Goal: Transaction & Acquisition: Book appointment/travel/reservation

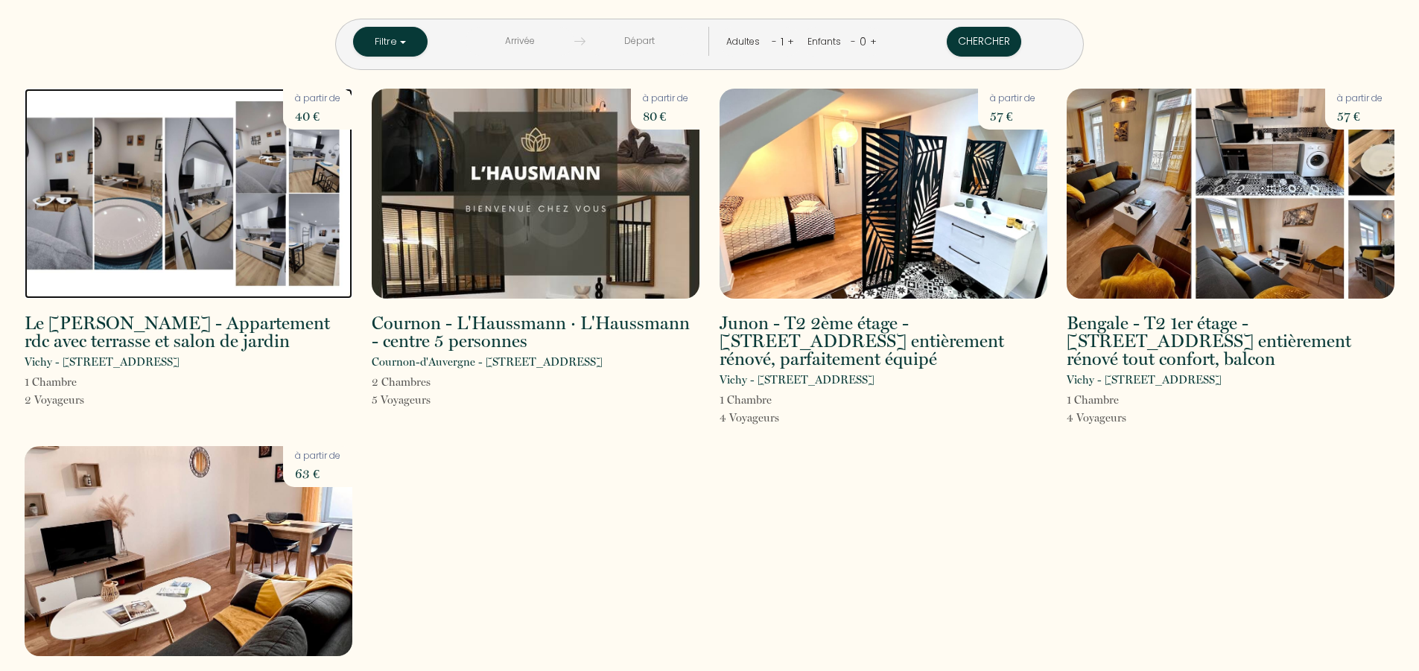
click at [140, 197] on img at bounding box center [189, 194] width 328 height 210
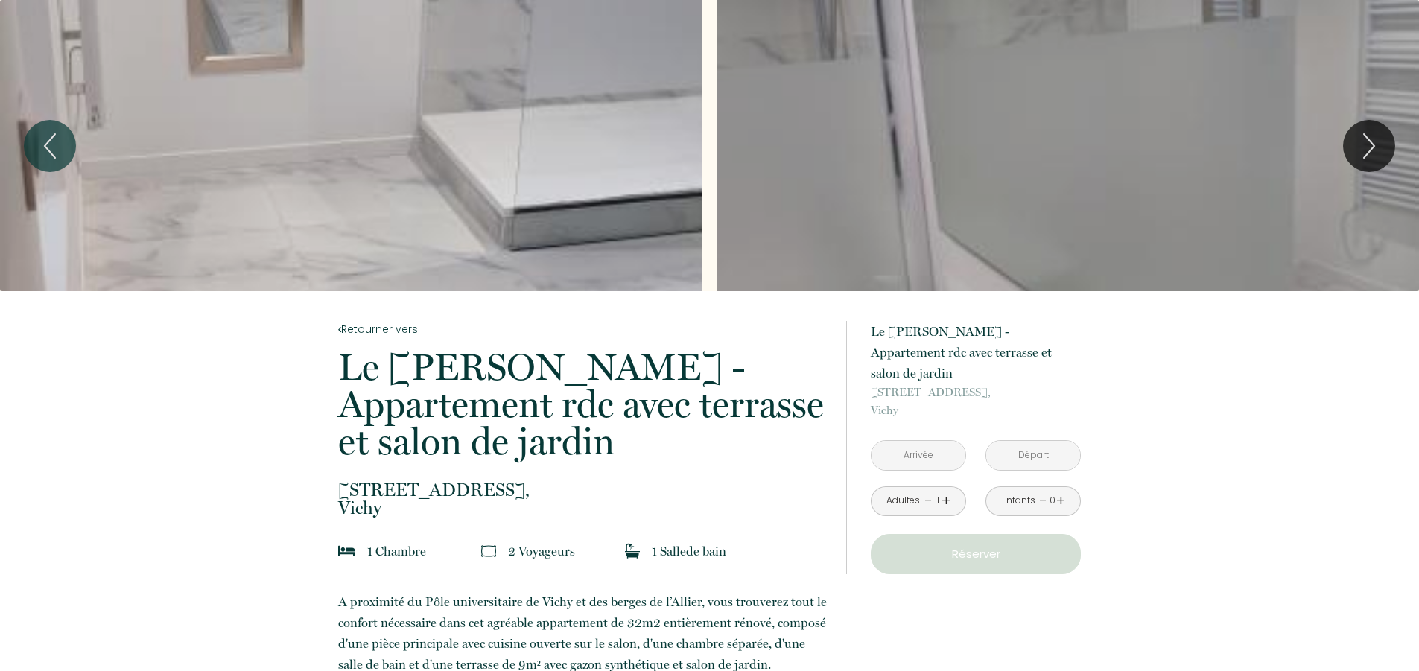
click at [922, 441] on input "text" at bounding box center [919, 455] width 94 height 29
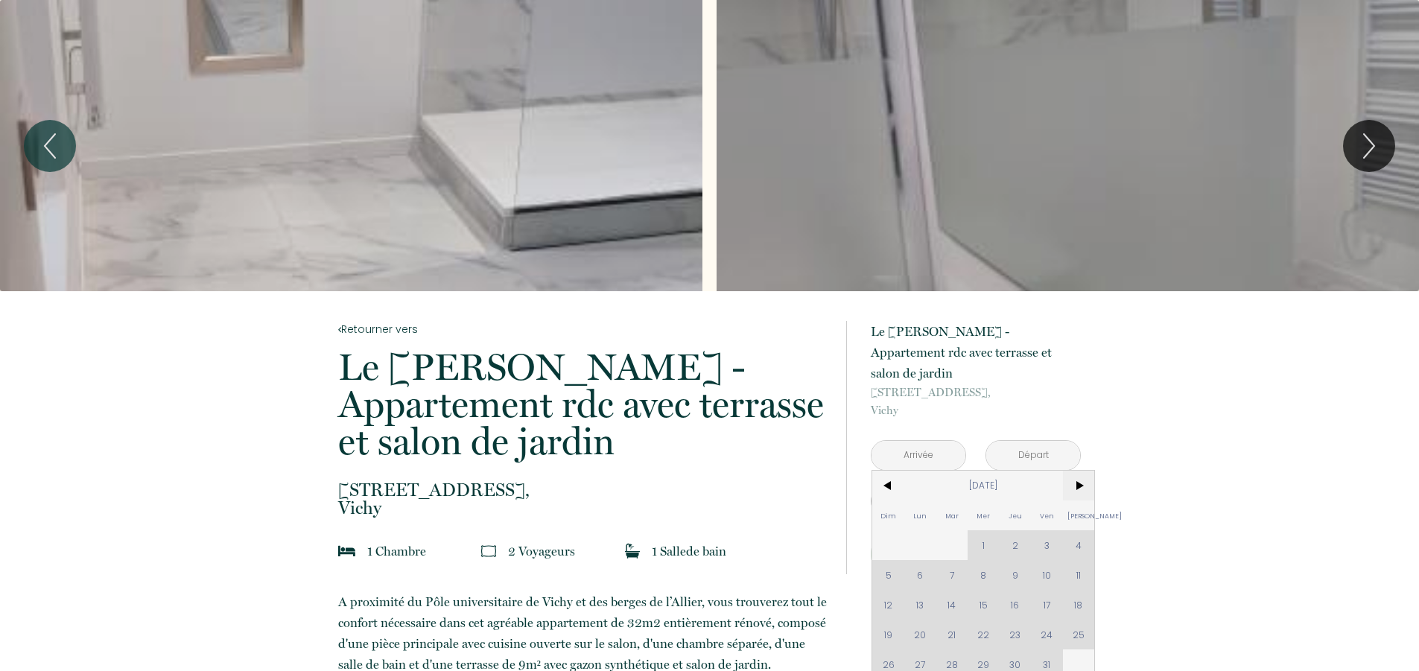
click at [1081, 471] on span ">" at bounding box center [1079, 486] width 32 height 30
click at [1083, 471] on span ">" at bounding box center [1079, 486] width 32 height 30
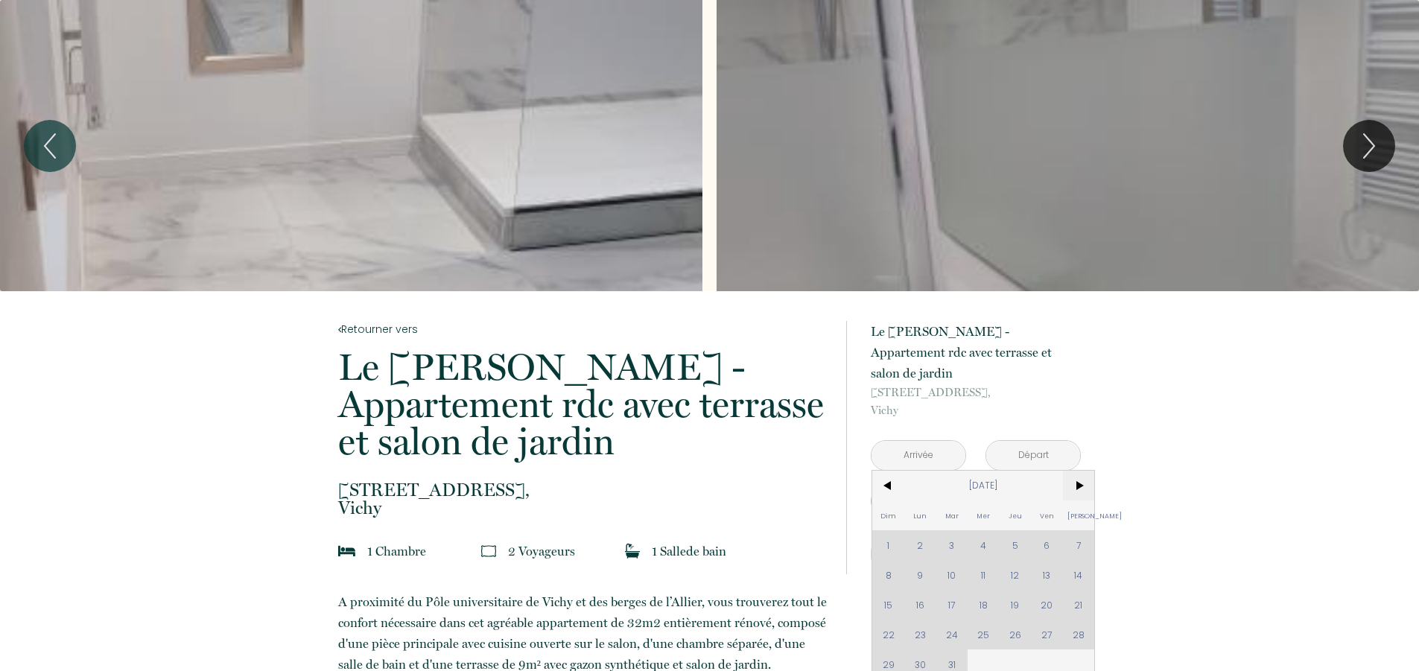
click at [1083, 471] on span ">" at bounding box center [1079, 486] width 32 height 30
click at [983, 526] on div "Dim Lun Mar Mer Jeu Ven Sam 1 2 3 4 5 6 7 8 9 10 11 12 13 14 15 16 17 18 19 20 …" at bounding box center [984, 575] width 222 height 209
click at [921, 441] on input "text" at bounding box center [919, 455] width 94 height 29
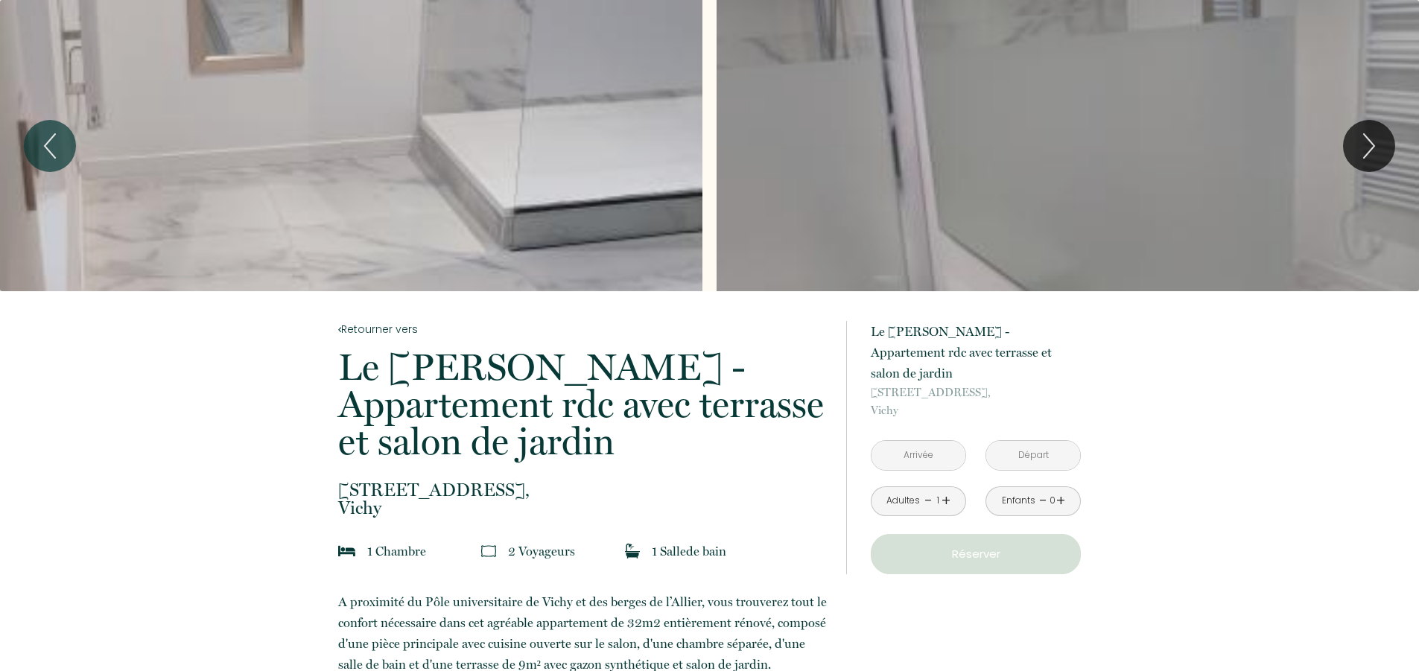
click at [923, 441] on input "text" at bounding box center [919, 455] width 94 height 29
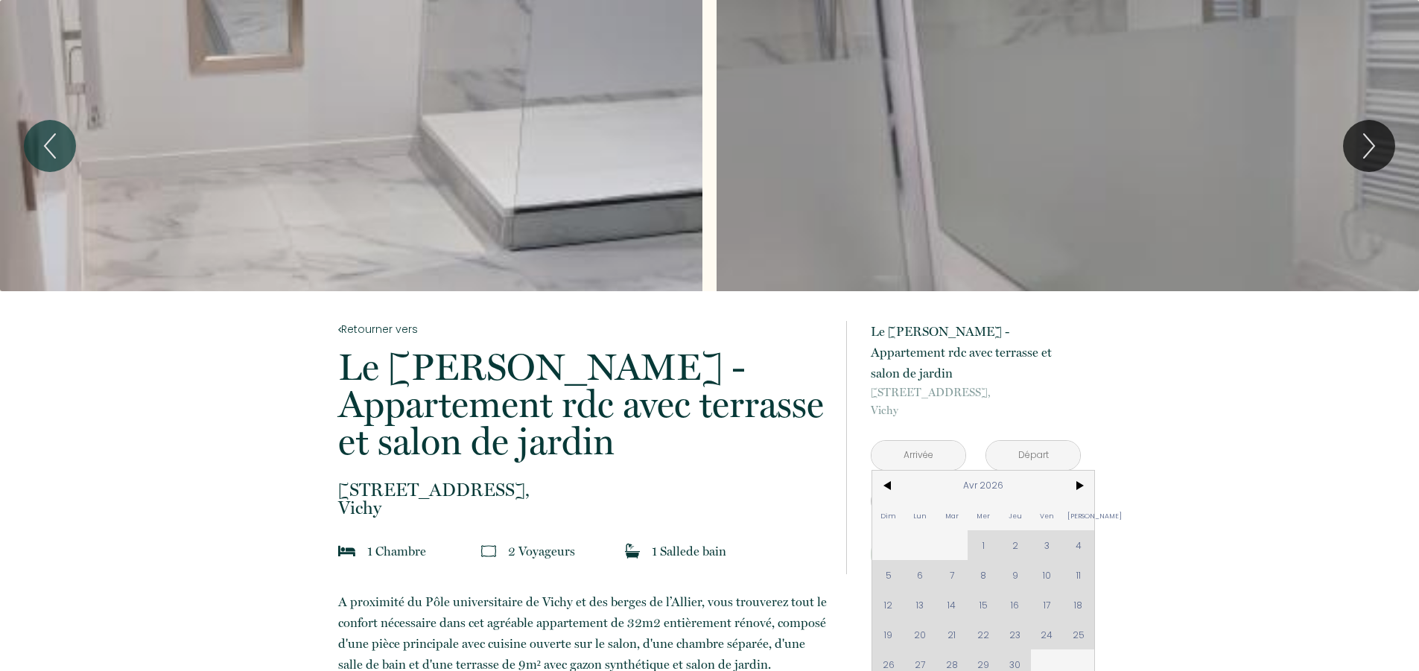
click at [983, 526] on div "Dim Lun Mar Mer Jeu Ven Sam 1 2 3 4 5 6 7 8 9 10 11 12 13 14 15 16 17 18 19 20 …" at bounding box center [984, 575] width 222 height 209
click at [1036, 441] on input "text" at bounding box center [1034, 455] width 94 height 29
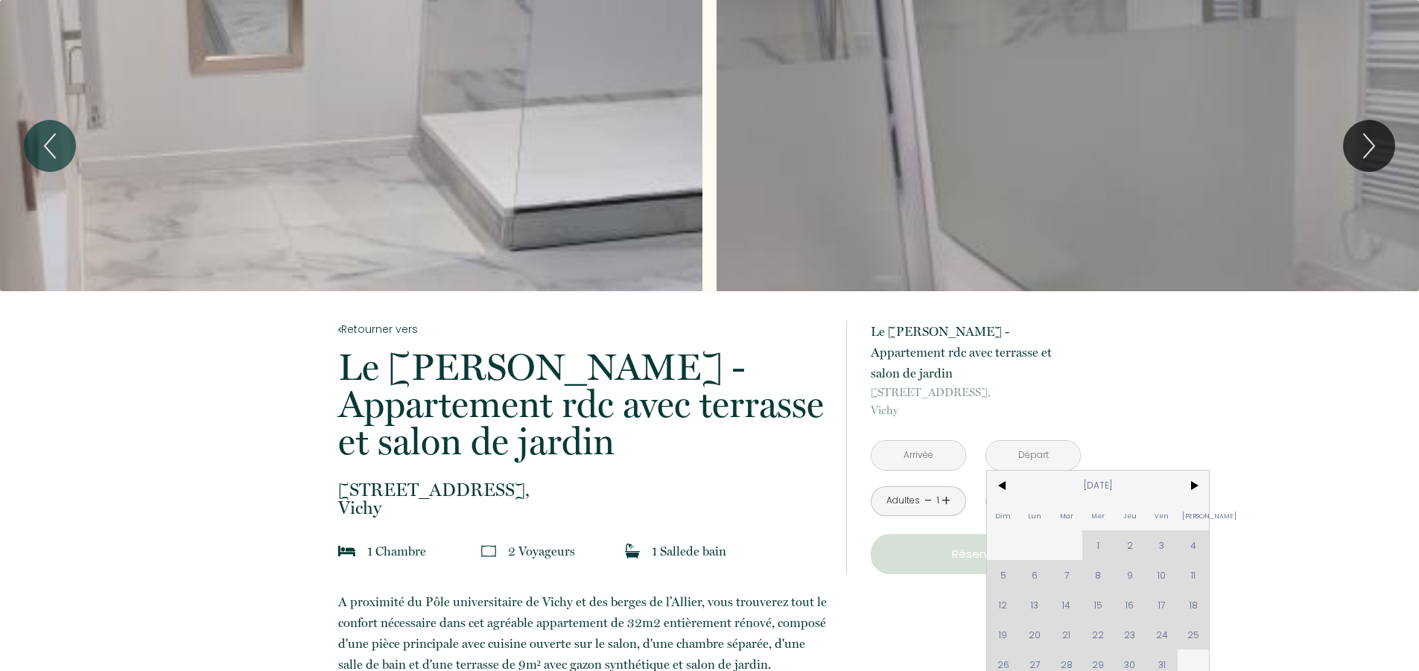
click at [1129, 613] on div "Dim Lun Mar Mer Jeu Ven Sam 1 2 3 4 5 6 7 8 9 10 11 12 13 14 15 16 17 18 19 20 …" at bounding box center [1098, 575] width 222 height 209
drag, startPoint x: 1193, startPoint y: 339, endPoint x: 1203, endPoint y: 339, distance: 9.7
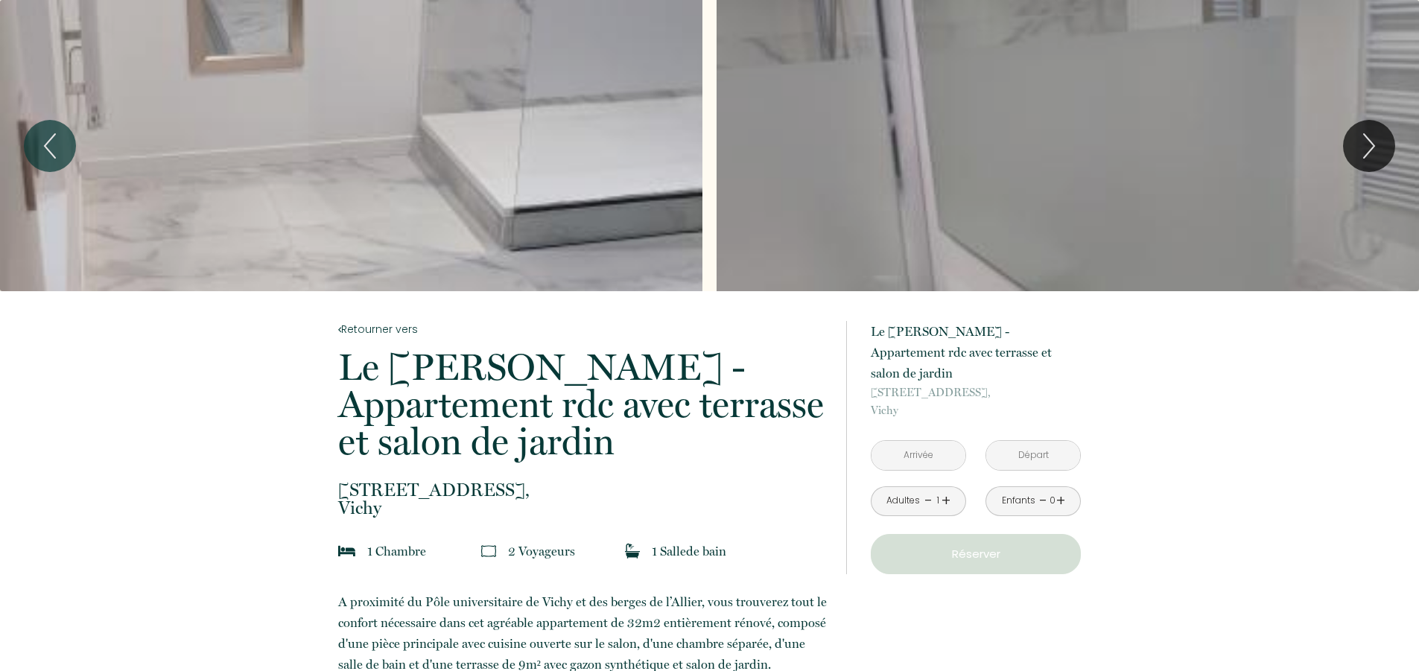
click at [978, 545] on p "Réserver" at bounding box center [976, 554] width 200 height 18
click at [1369, 145] on icon "Next" at bounding box center [1369, 146] width 31 height 45
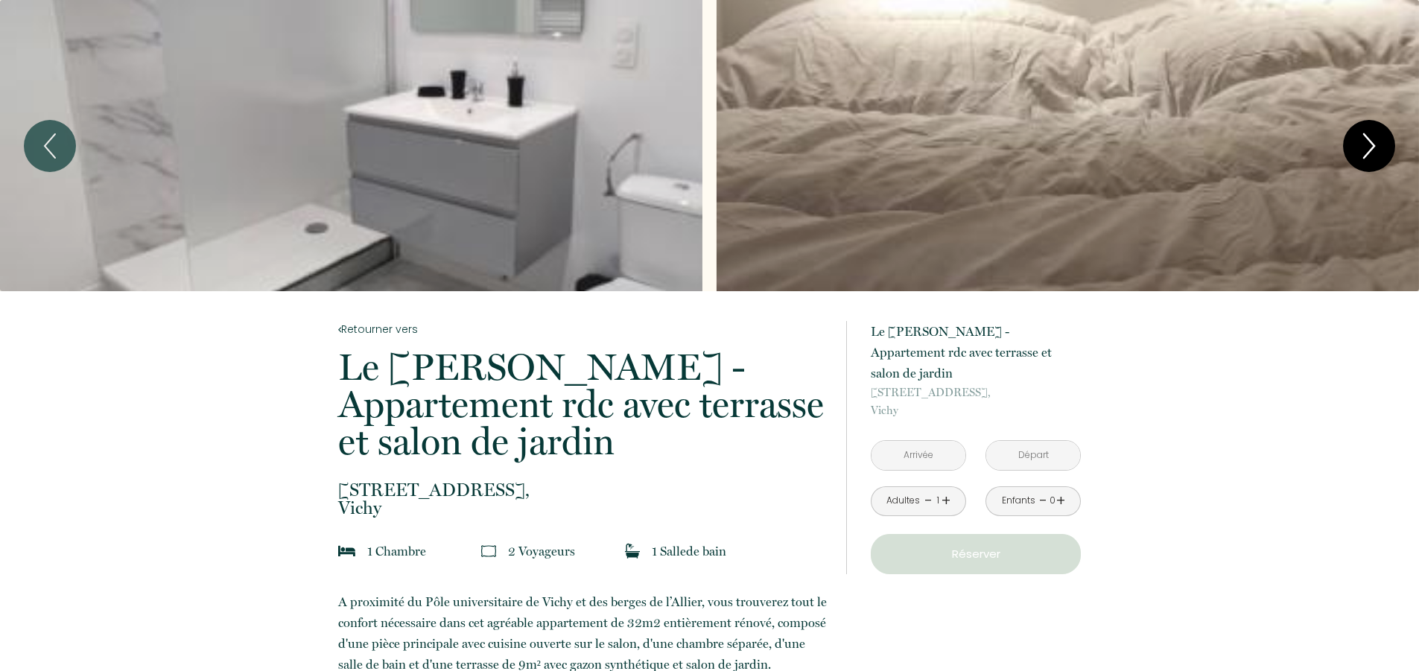
click at [1366, 143] on icon "Next" at bounding box center [1369, 146] width 31 height 45
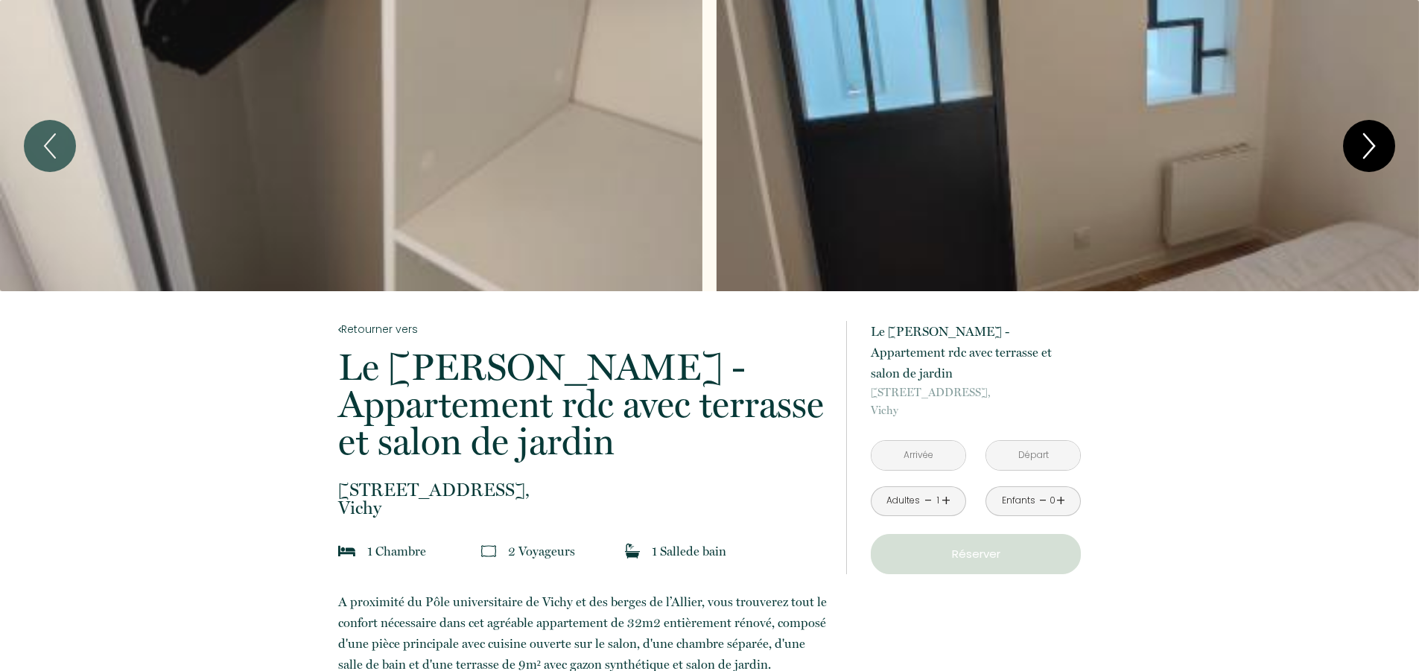
click at [1370, 141] on icon "Next" at bounding box center [1369, 146] width 10 height 24
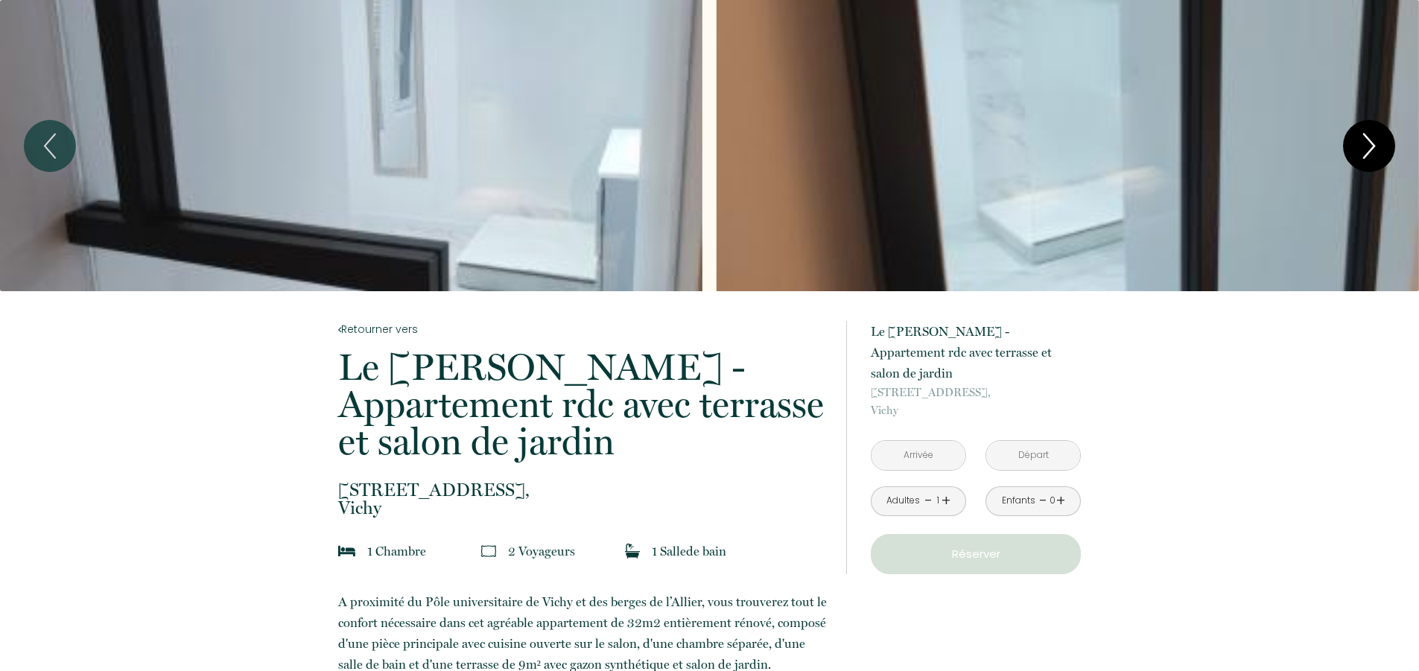
click at [1376, 139] on icon "Next" at bounding box center [1369, 146] width 31 height 45
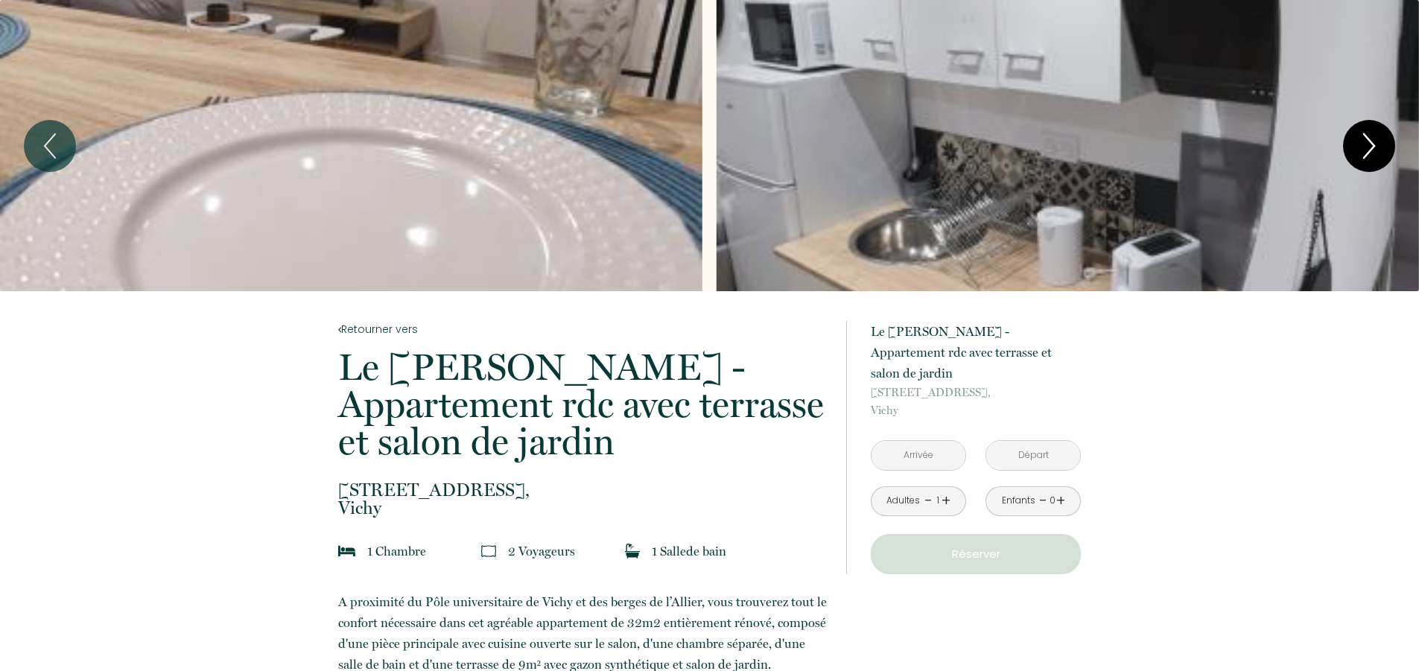
click at [1376, 139] on icon "Next" at bounding box center [1369, 146] width 31 height 45
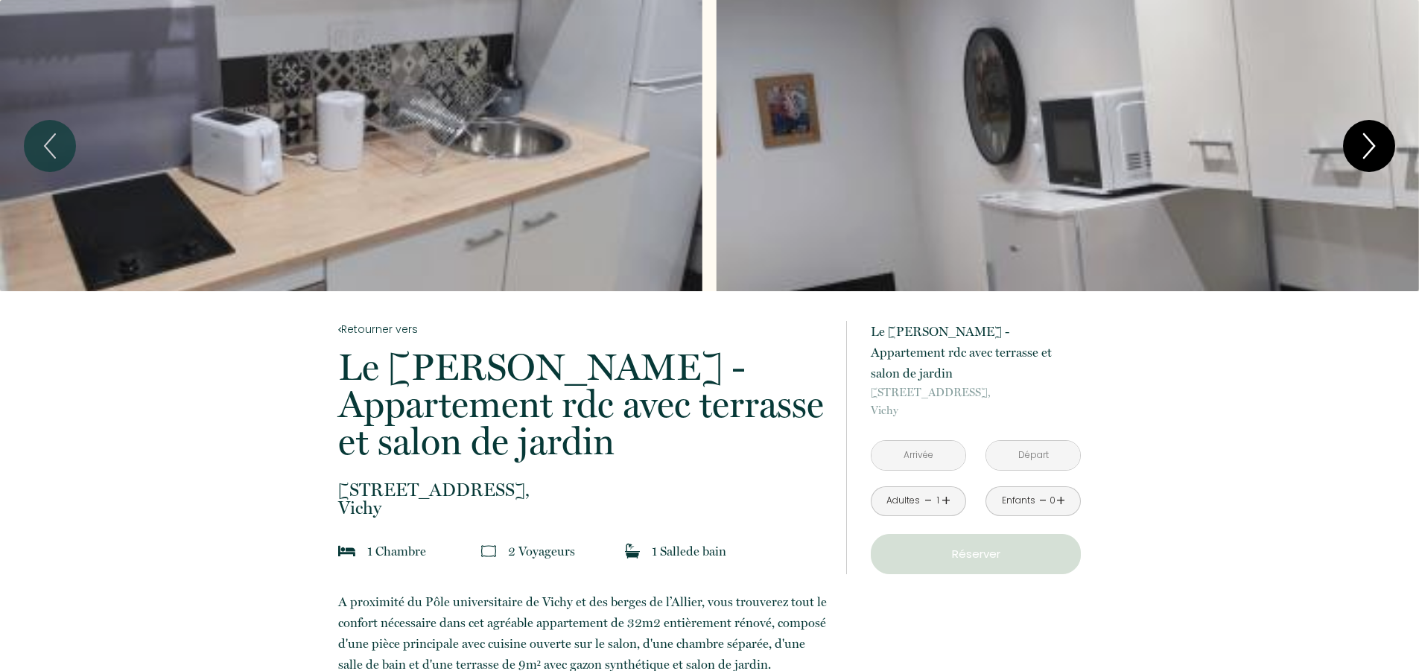
click at [1376, 139] on icon "Next" at bounding box center [1369, 146] width 31 height 45
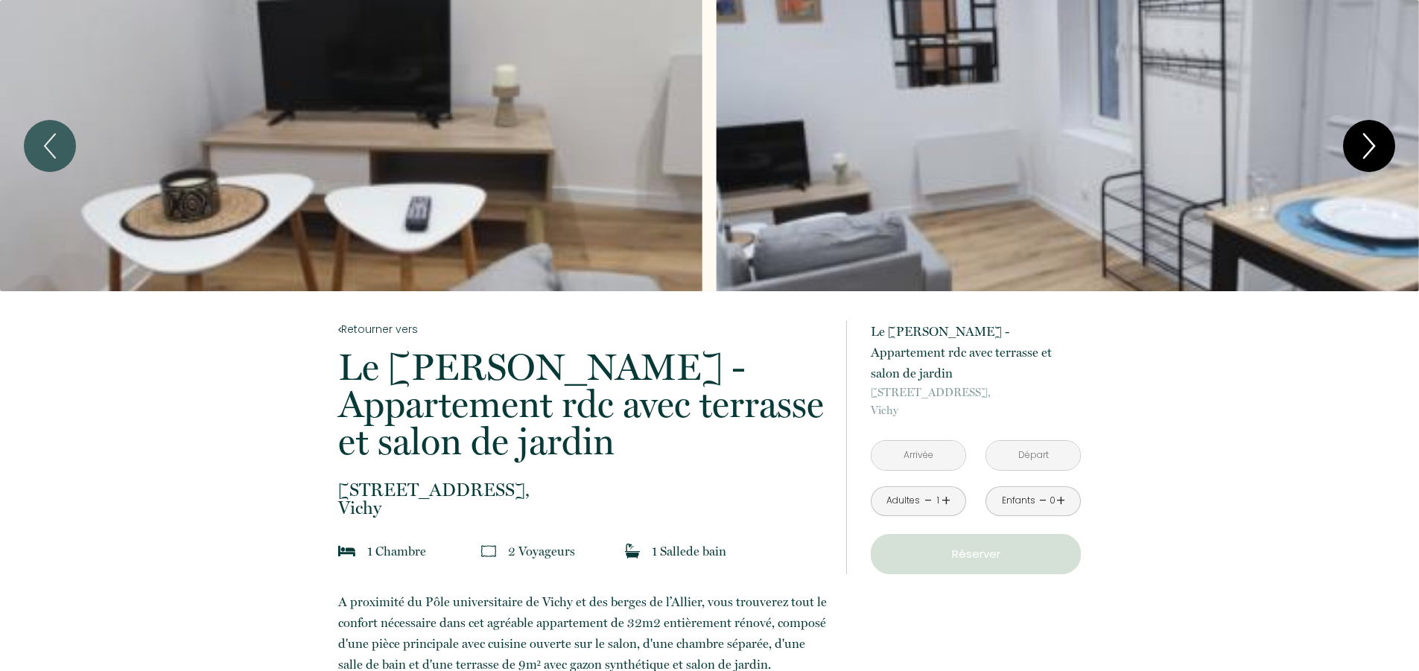
click at [1369, 144] on icon "Next" at bounding box center [1369, 146] width 31 height 45
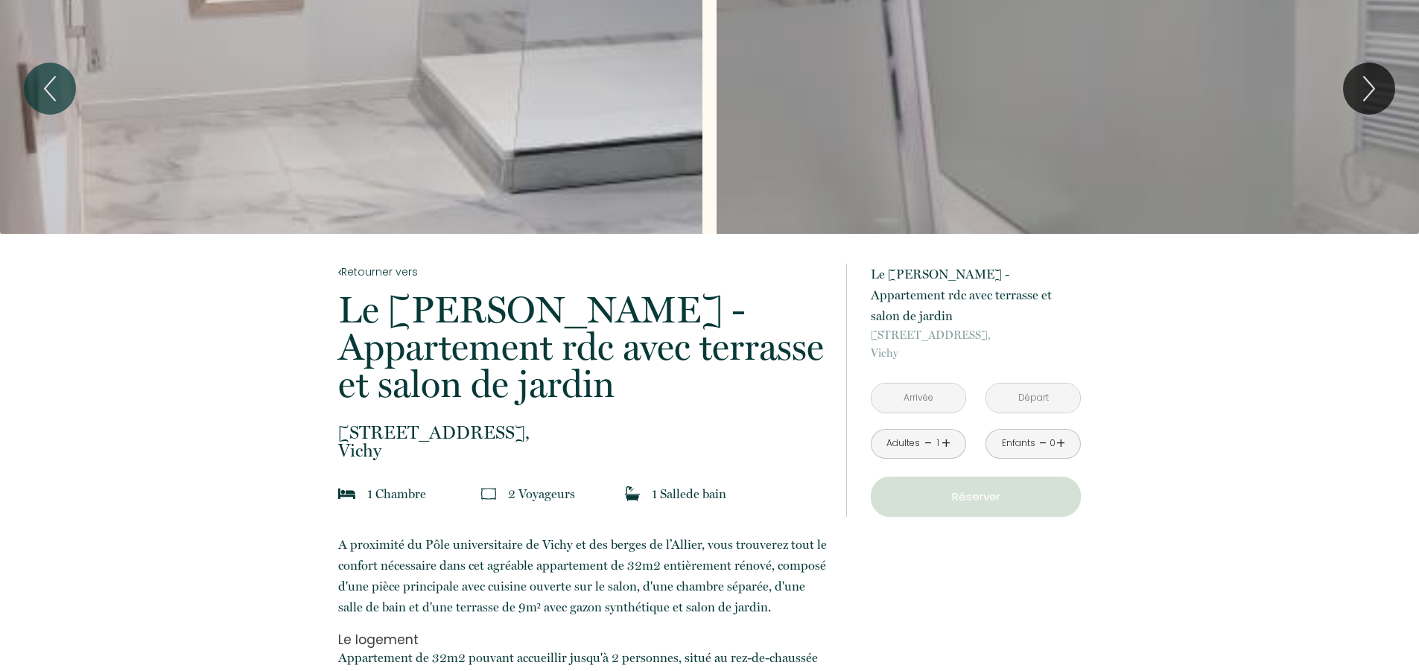
scroll to position [63, 0]
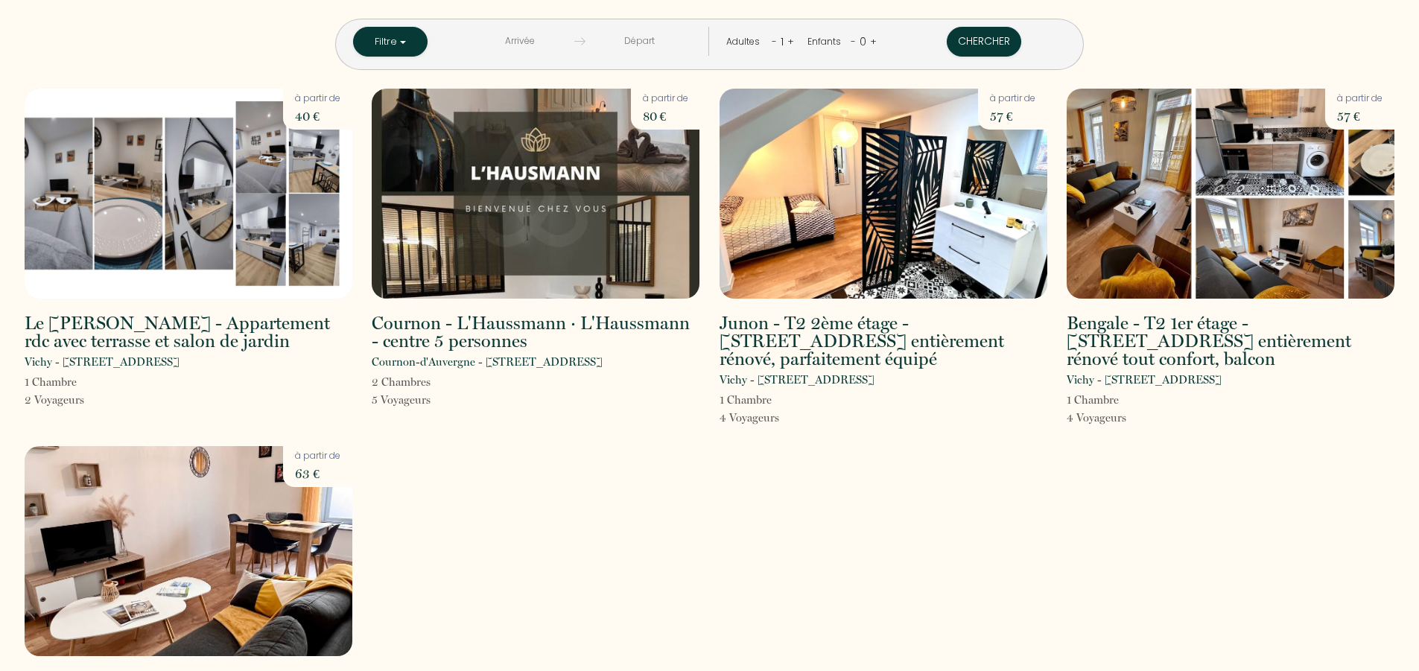
click at [554, 40] on input "text" at bounding box center [520, 41] width 109 height 29
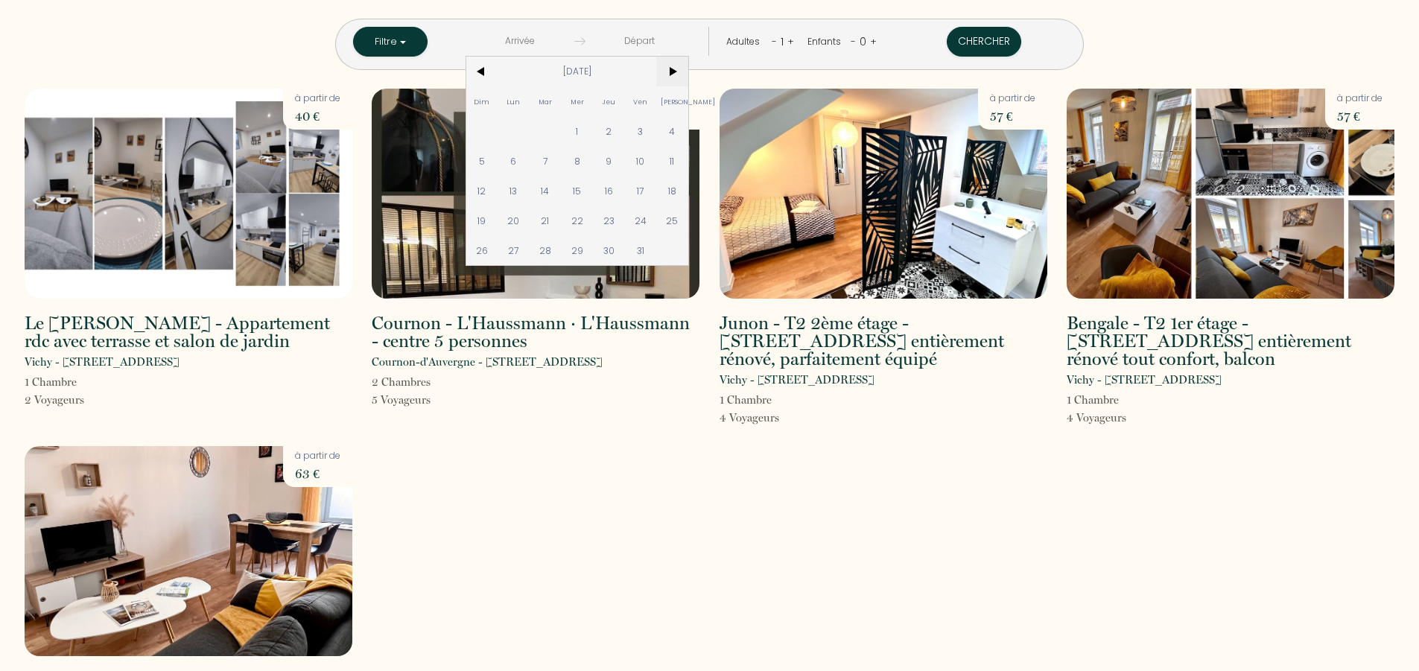
click at [689, 72] on span ">" at bounding box center [672, 72] width 32 height 30
click at [689, 71] on span ">" at bounding box center [672, 72] width 32 height 30
click at [689, 70] on span ">" at bounding box center [672, 72] width 32 height 30
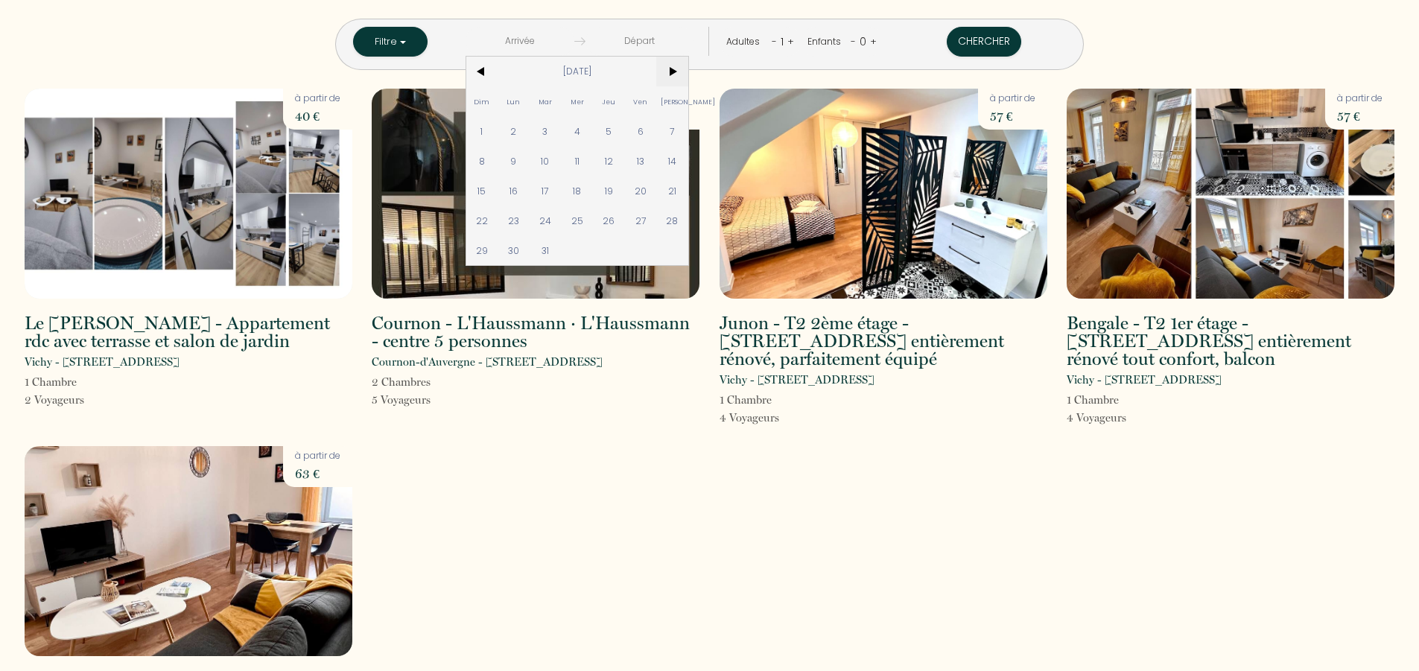
click at [689, 70] on span ">" at bounding box center [672, 72] width 32 height 30
click at [593, 130] on span "1" at bounding box center [577, 131] width 32 height 30
type input "[DATE]"
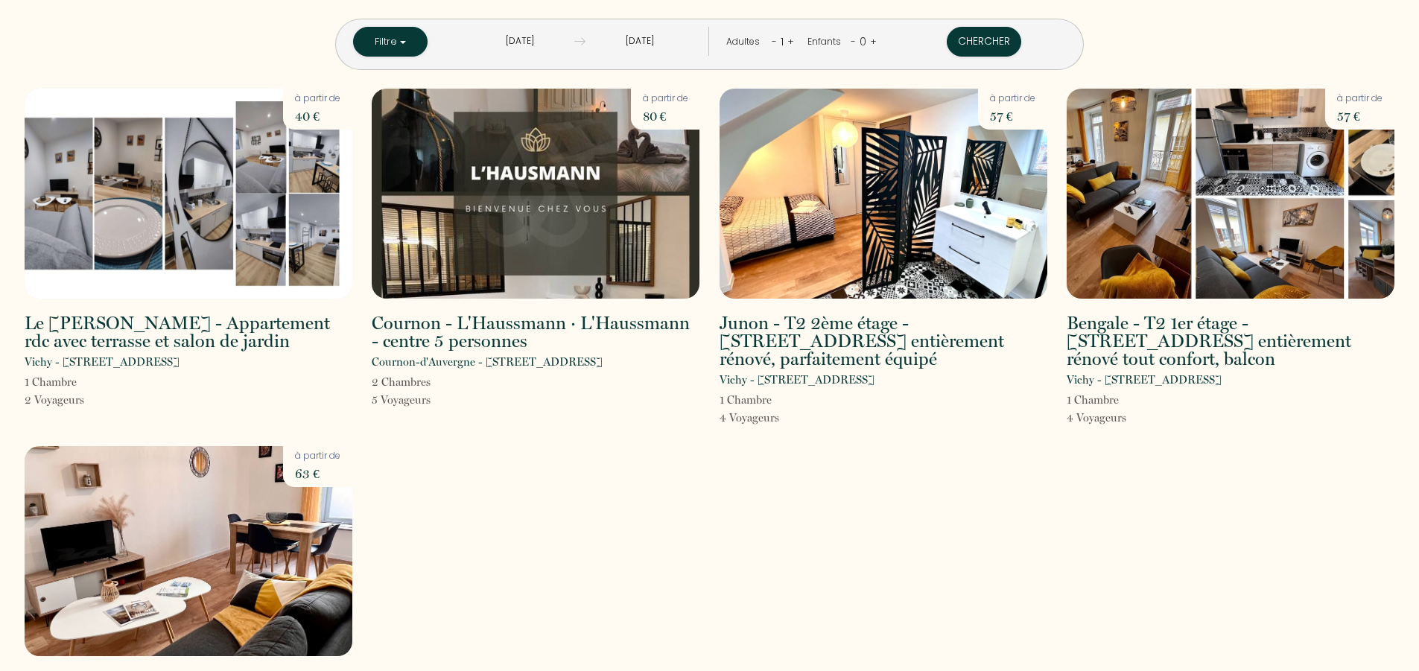
click at [648, 36] on input "[DATE]" at bounding box center [640, 41] width 109 height 29
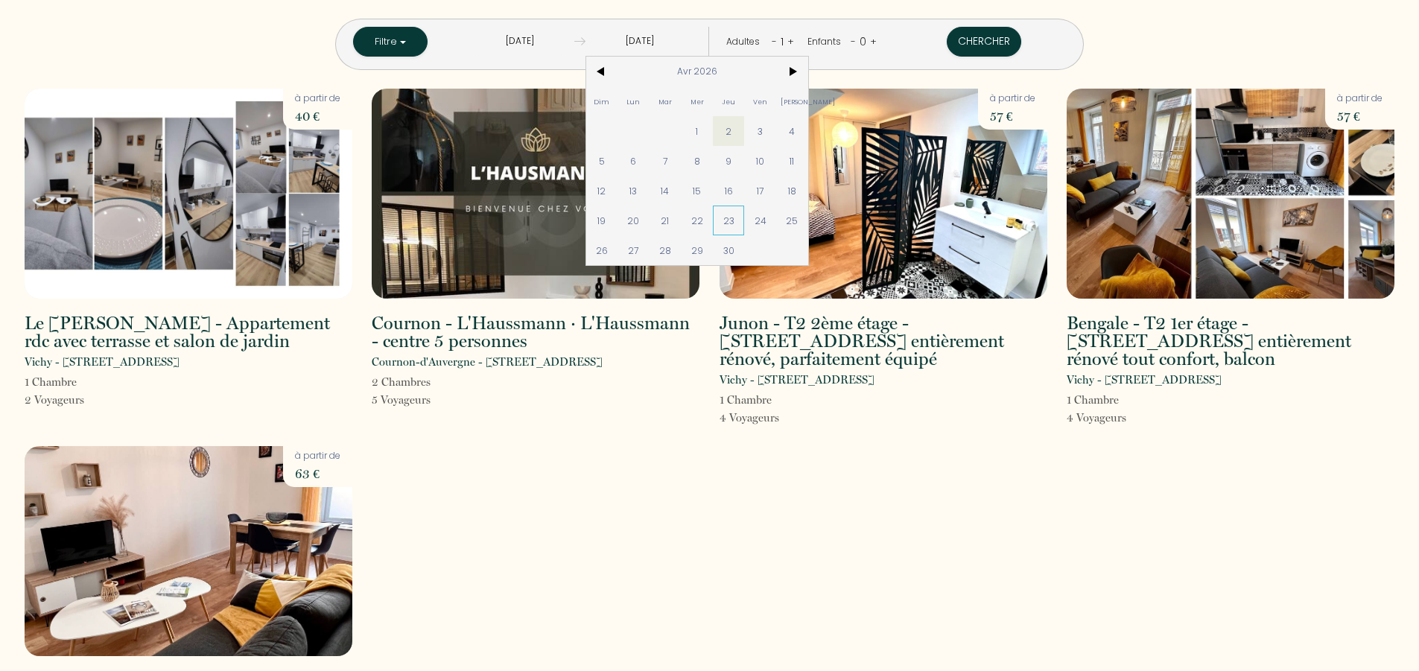
click at [745, 218] on span "23" at bounding box center [729, 221] width 32 height 30
type input "[DATE]"
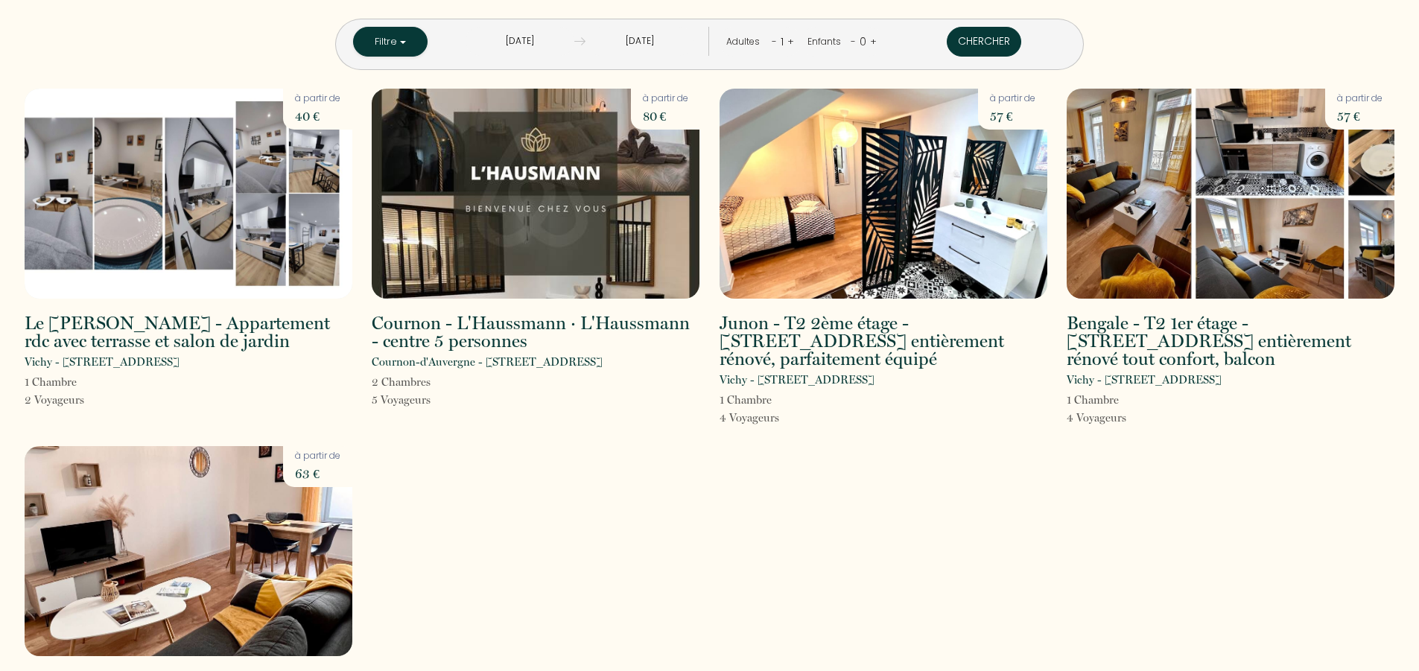
click at [947, 38] on button "Chercher" at bounding box center [984, 42] width 75 height 30
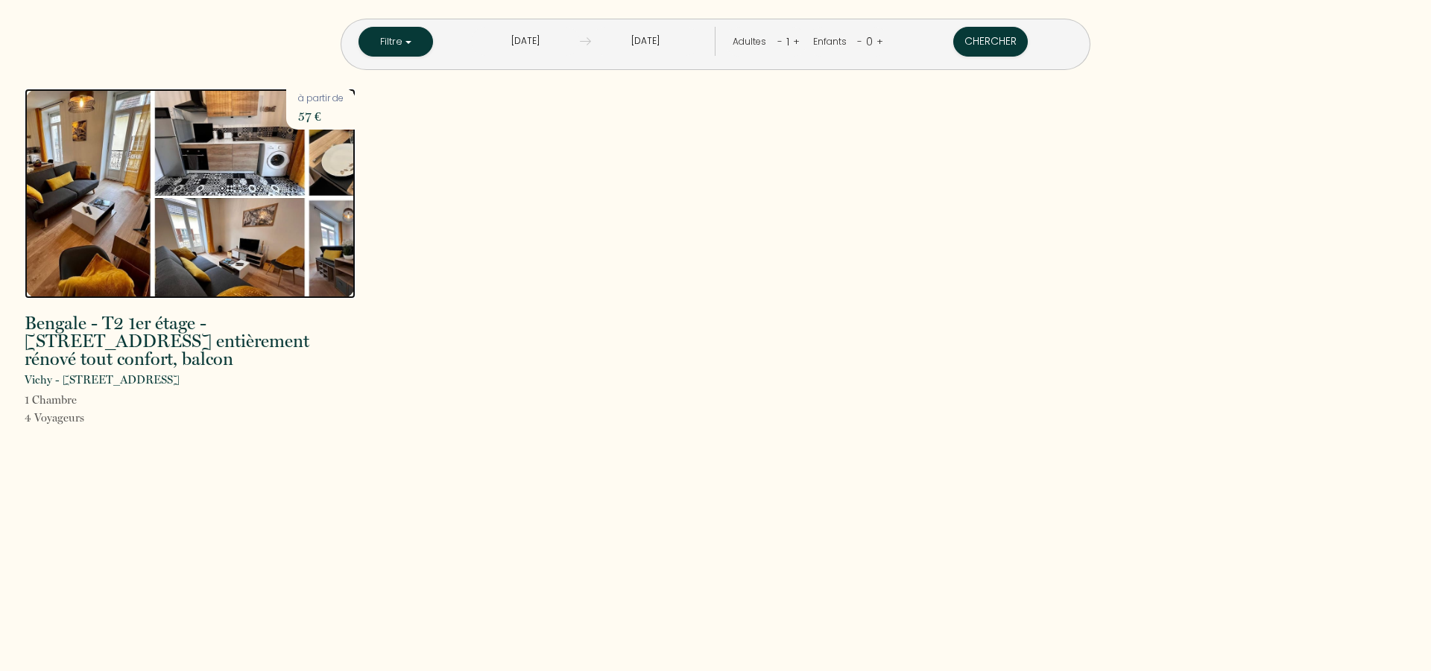
click at [209, 176] on img at bounding box center [190, 194] width 331 height 210
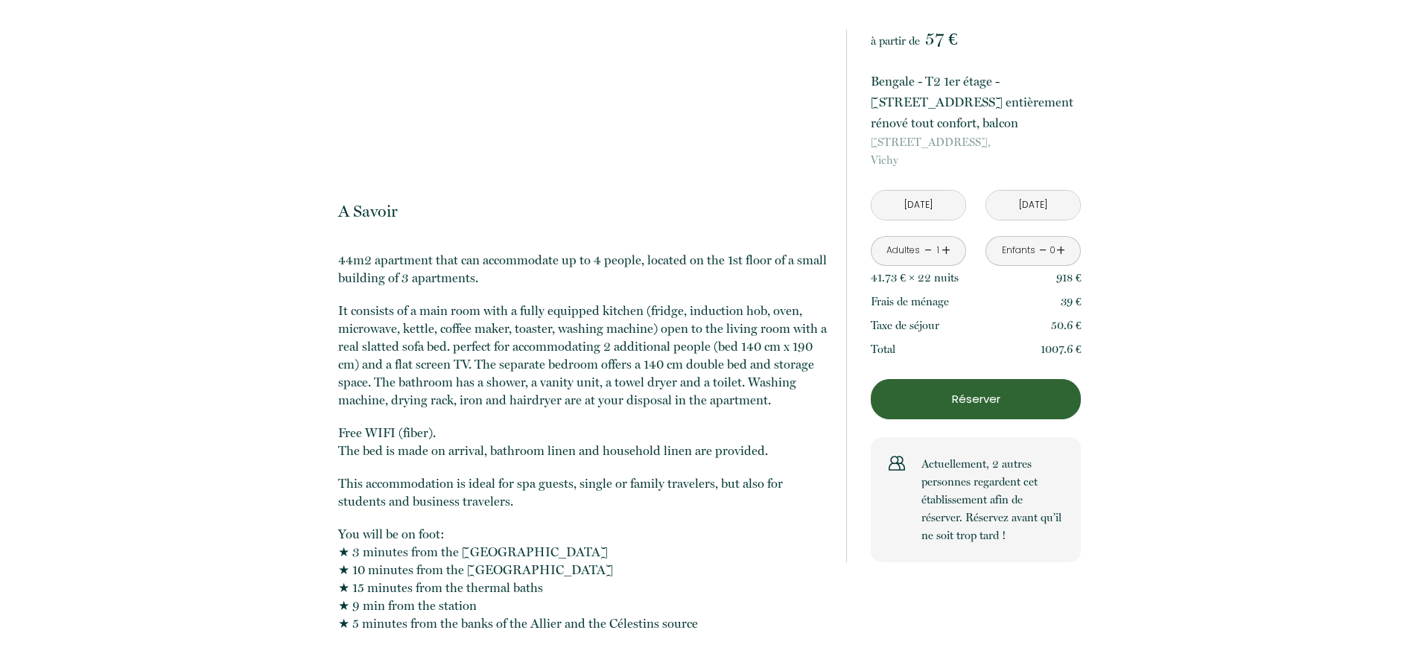
scroll to position [1899, 0]
